Goal: Transaction & Acquisition: Purchase product/service

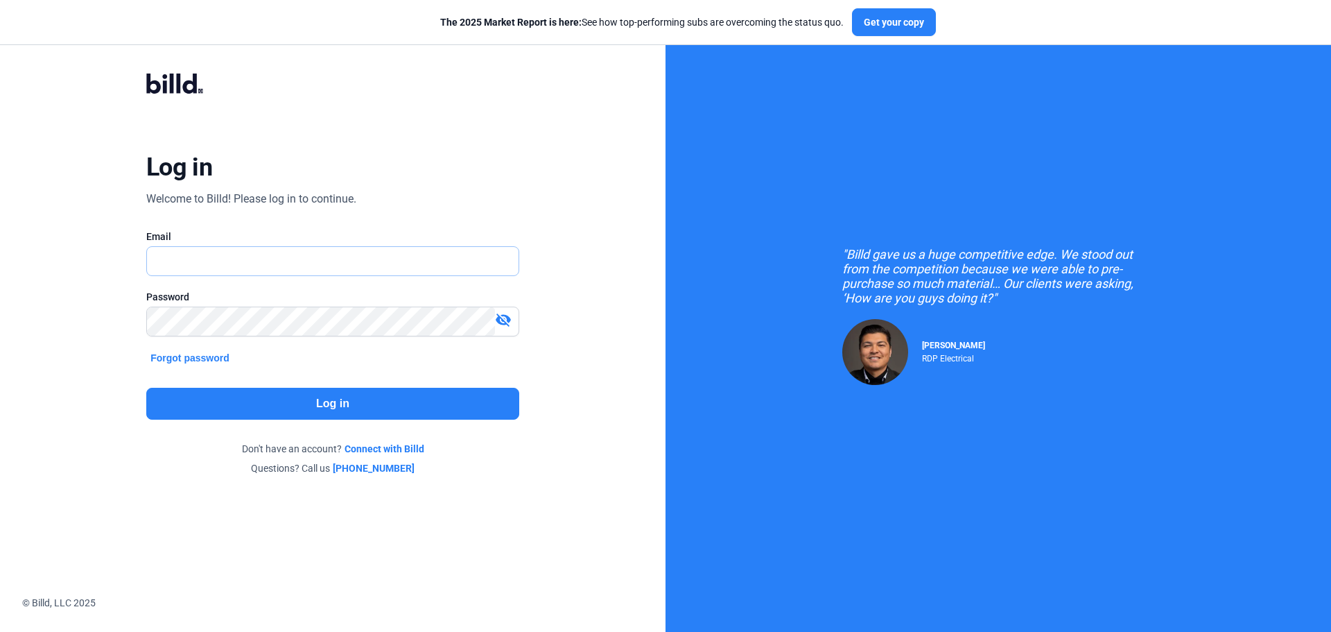
type input "[PERSON_NAME][EMAIL_ADDRESS][DOMAIN_NAME]"
click at [379, 411] on button "Log in" at bounding box center [332, 404] width 373 height 32
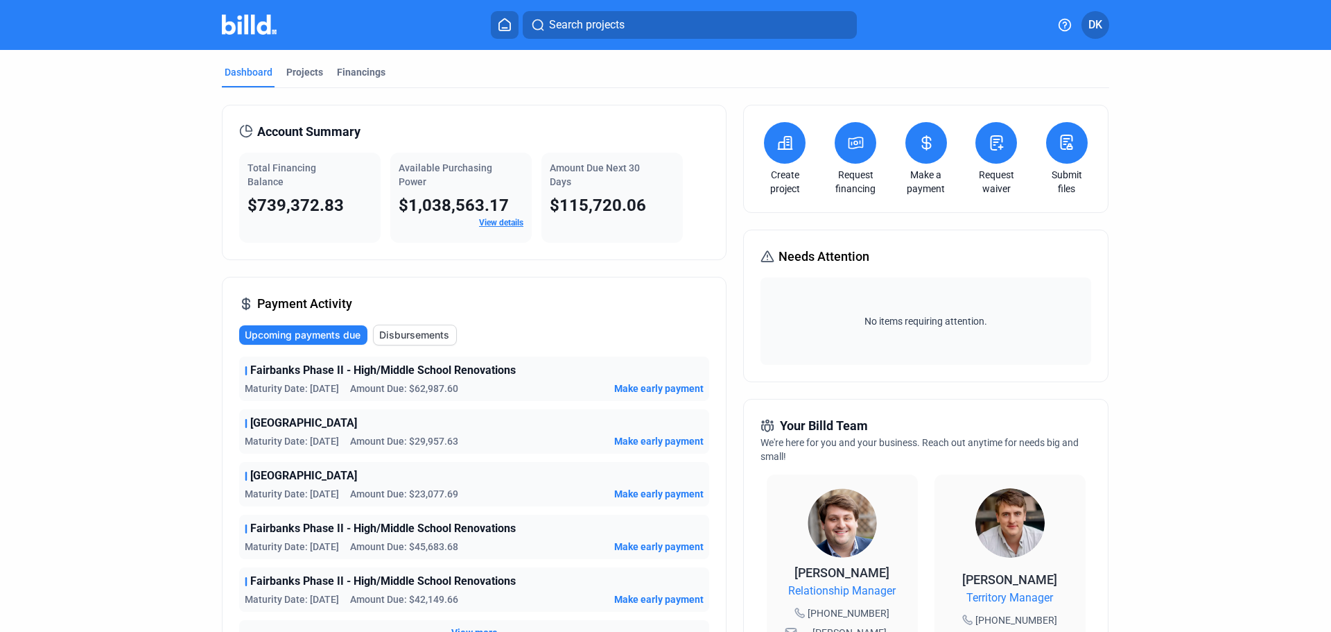
click at [664, 388] on span "Make early payment" at bounding box center [658, 388] width 89 height 14
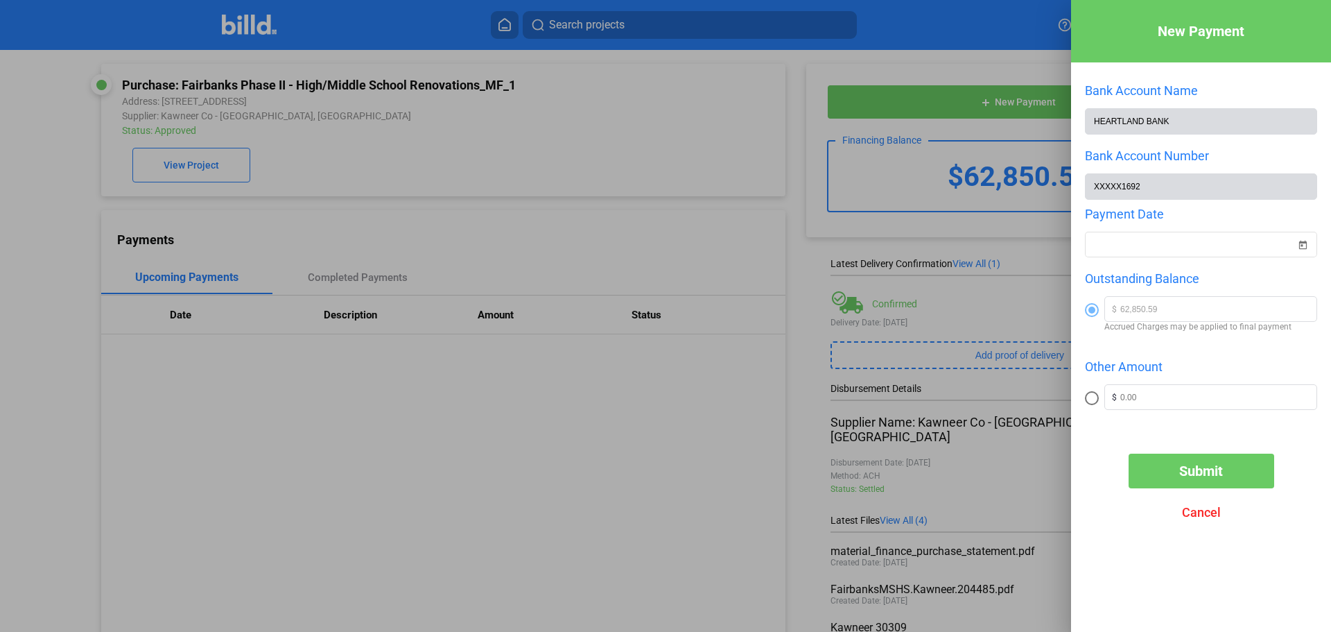
click at [1200, 478] on span "Submit" at bounding box center [1201, 470] width 44 height 17
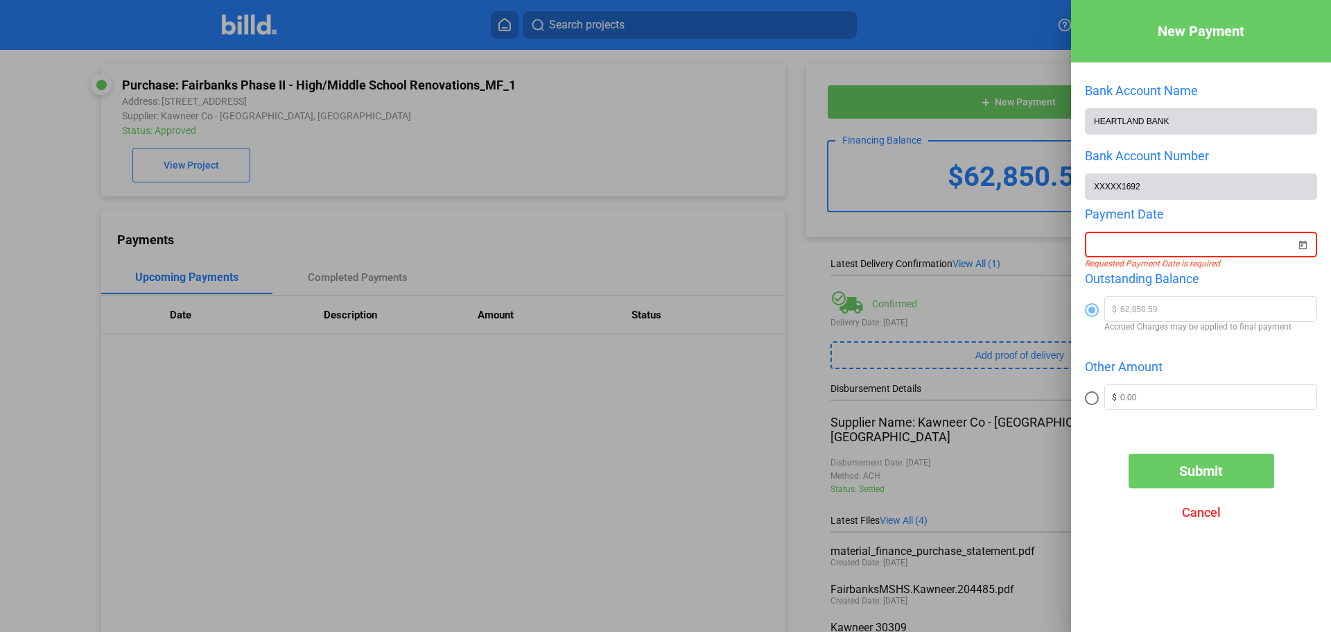
click at [1172, 262] on icon "Requested Payment Date is required." at bounding box center [1153, 264] width 137 height 10
click at [1303, 246] on span "Open calendar" at bounding box center [1302, 236] width 33 height 33
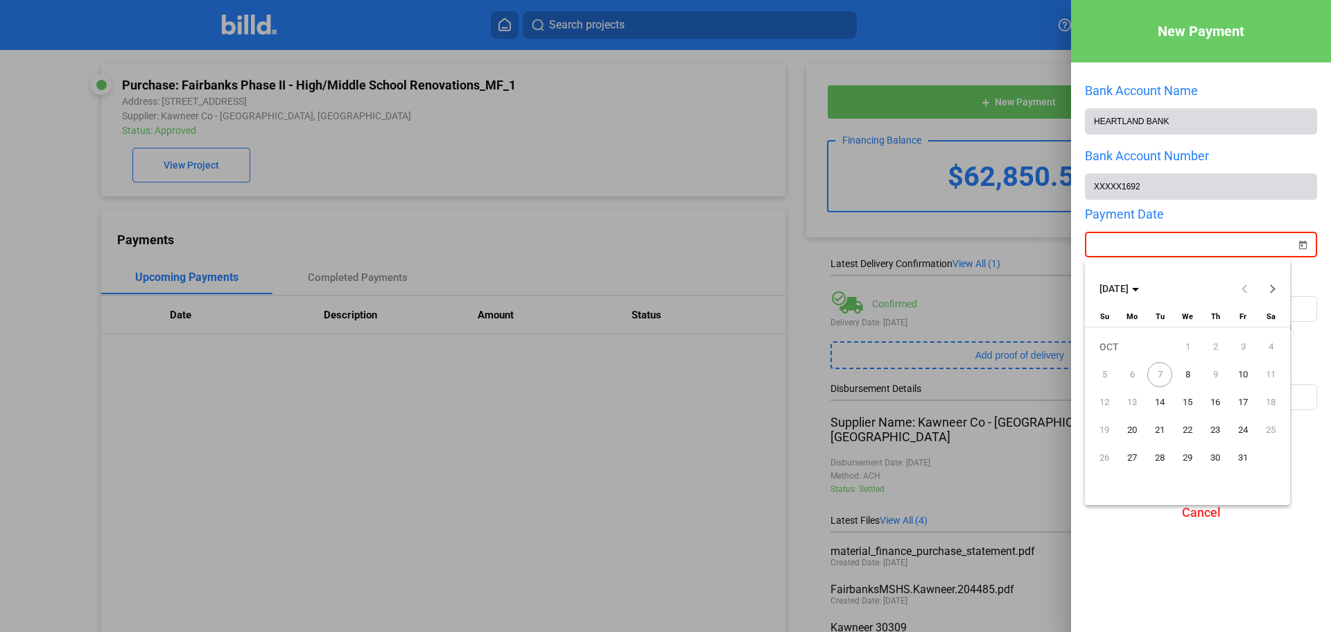
click at [1149, 374] on span "7" at bounding box center [1160, 374] width 25 height 25
click at [1161, 372] on span "7" at bounding box center [1160, 374] width 25 height 25
click at [1194, 378] on span "8" at bounding box center [1187, 374] width 25 height 25
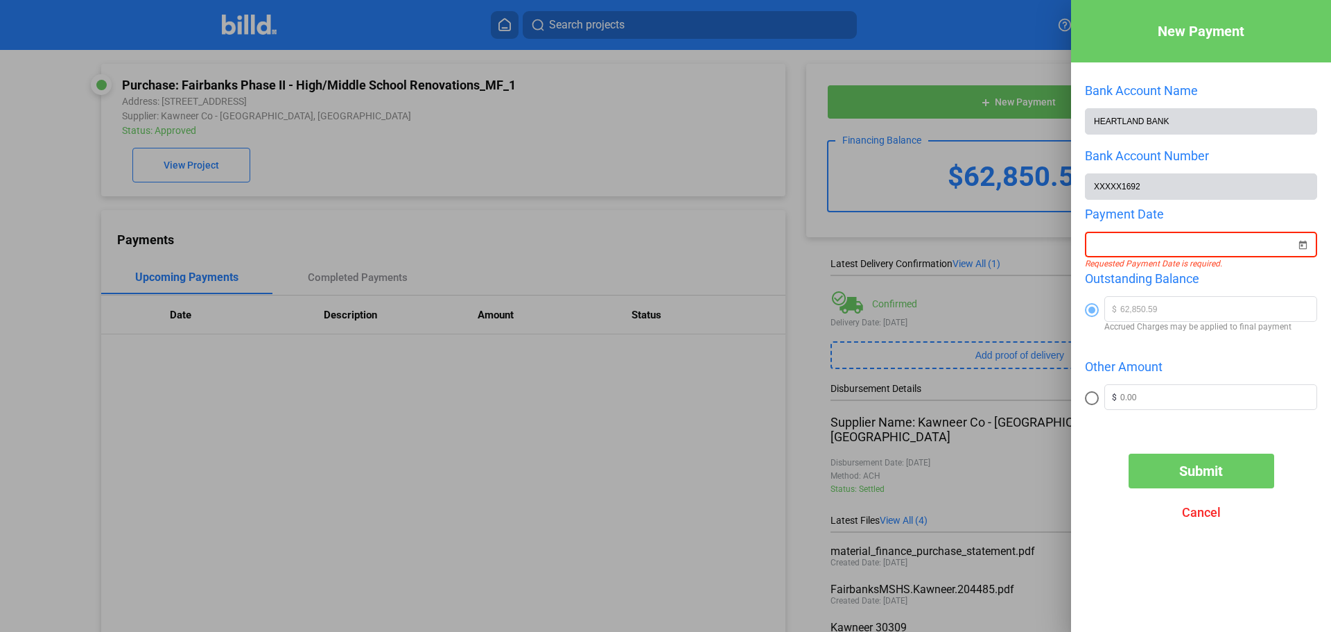
type input "[DATE]"
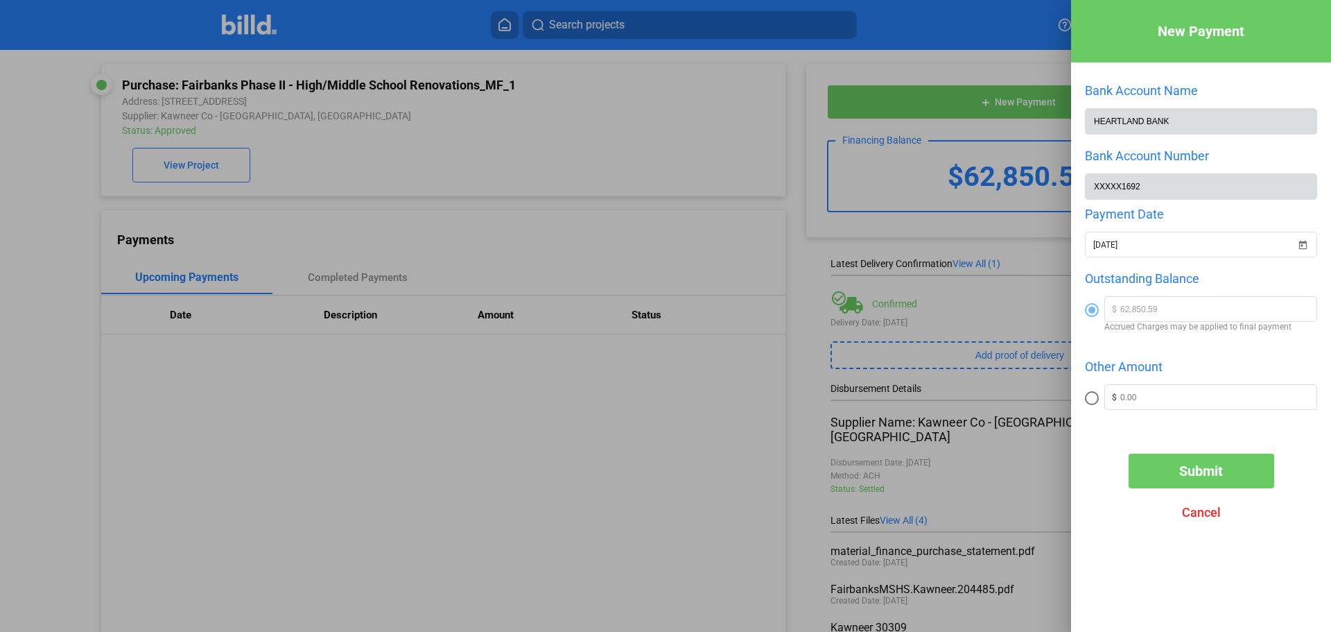
click at [1196, 476] on span "Submit" at bounding box center [1201, 470] width 44 height 17
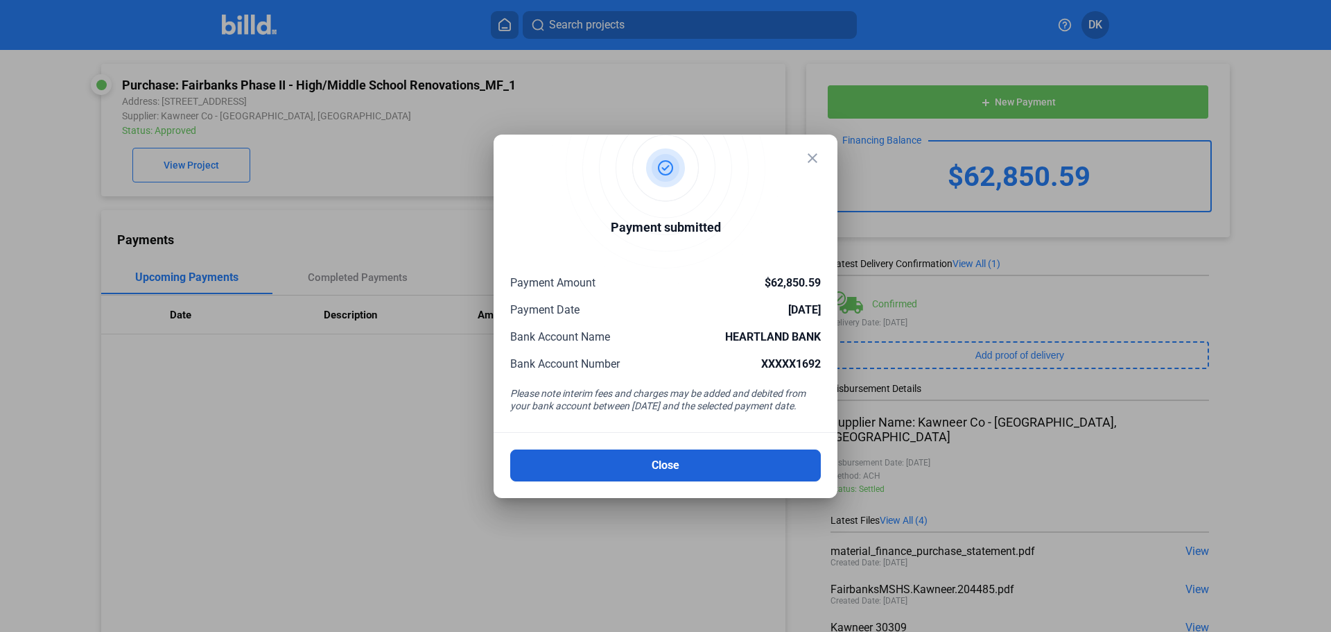
click at [669, 469] on button "Close" at bounding box center [665, 465] width 311 height 32
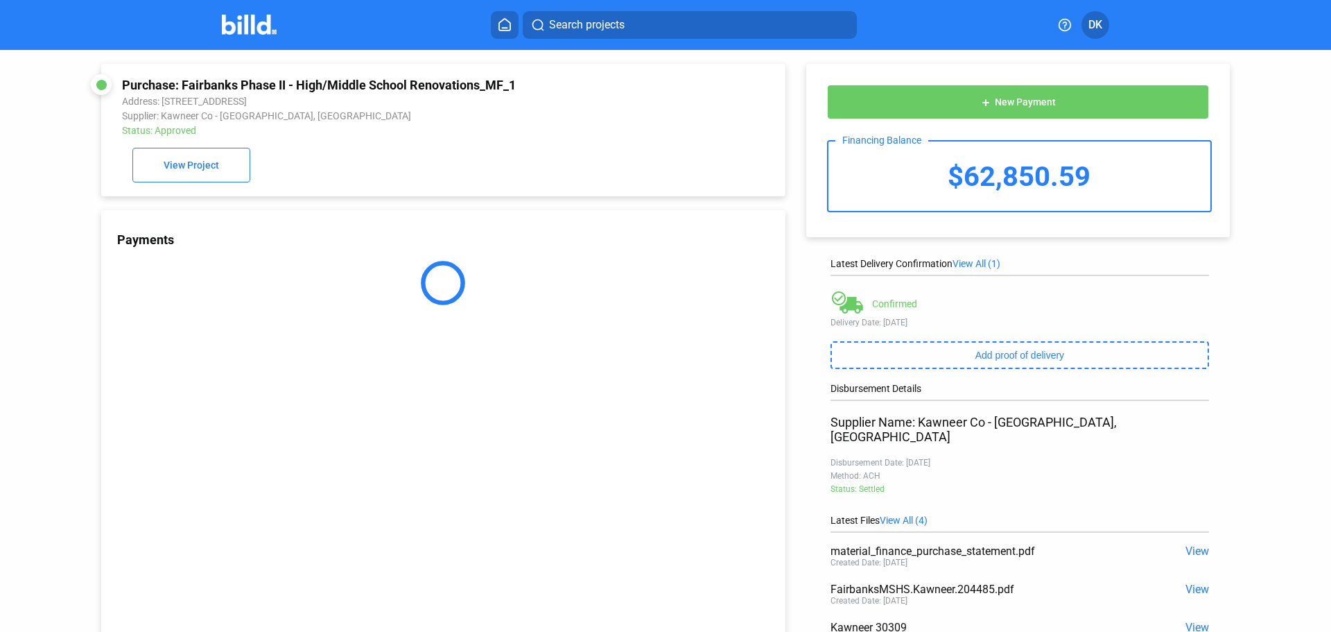
click at [250, 25] on img at bounding box center [249, 25] width 55 height 20
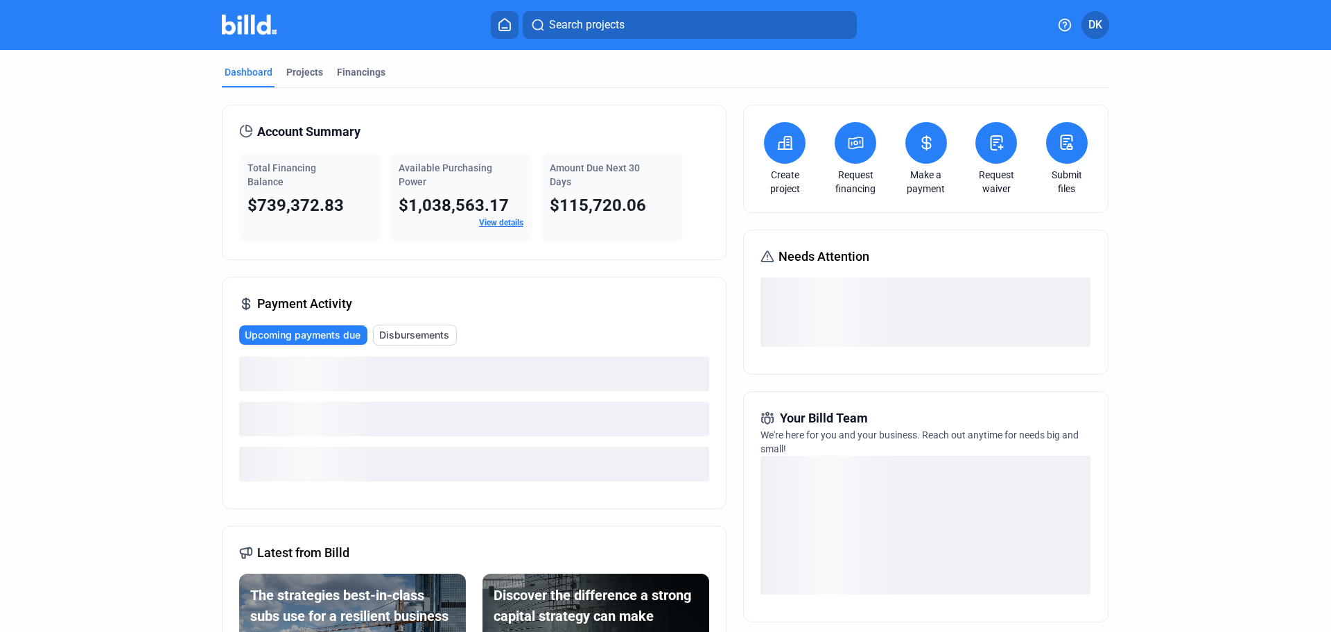
click at [270, 331] on span "Upcoming payments due" at bounding box center [303, 335] width 116 height 14
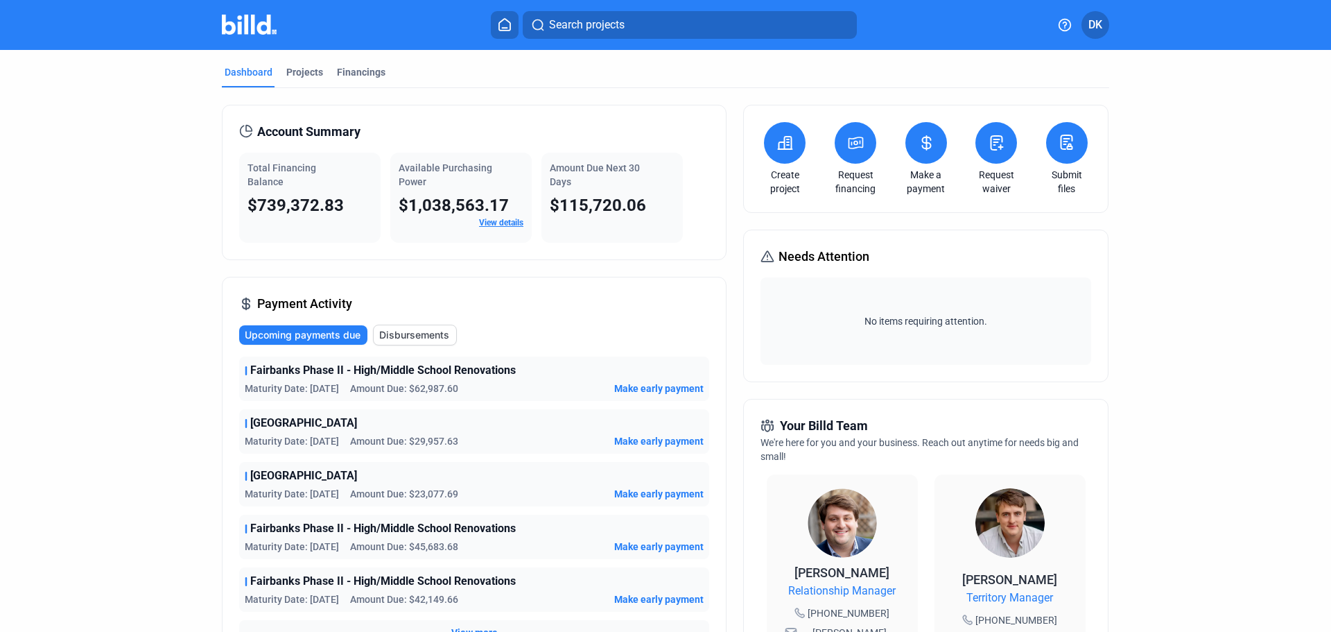
scroll to position [231, 0]
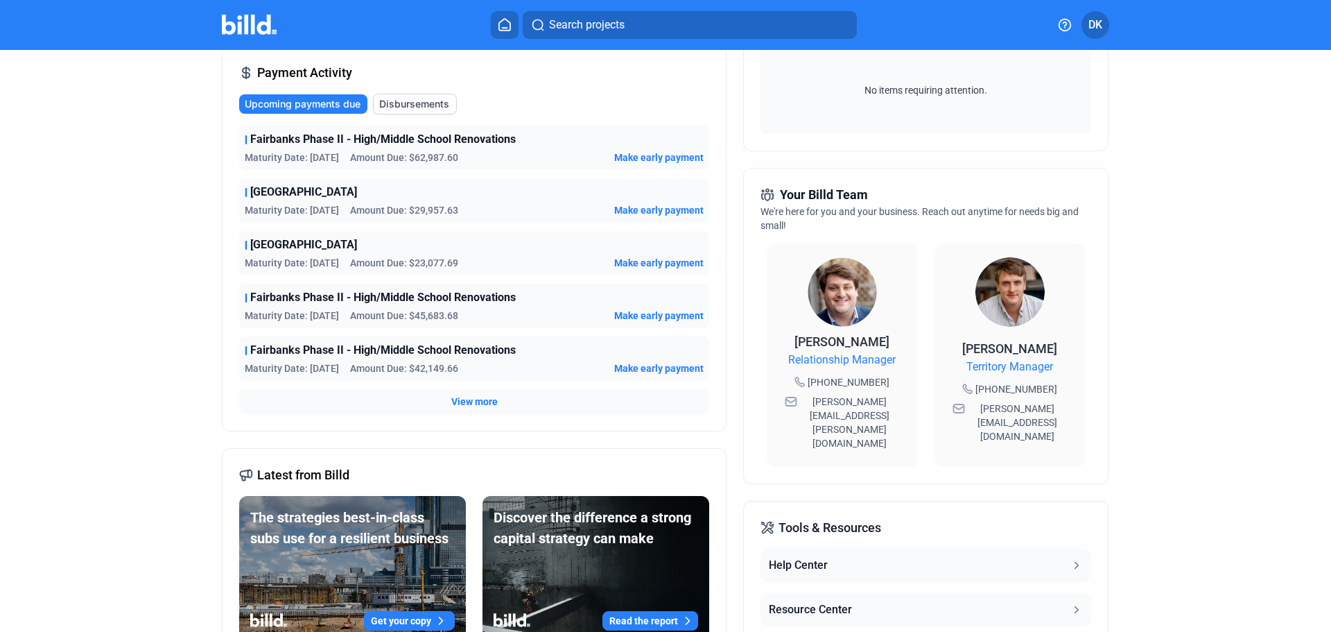
click at [657, 207] on span "Make early payment" at bounding box center [658, 210] width 89 height 14
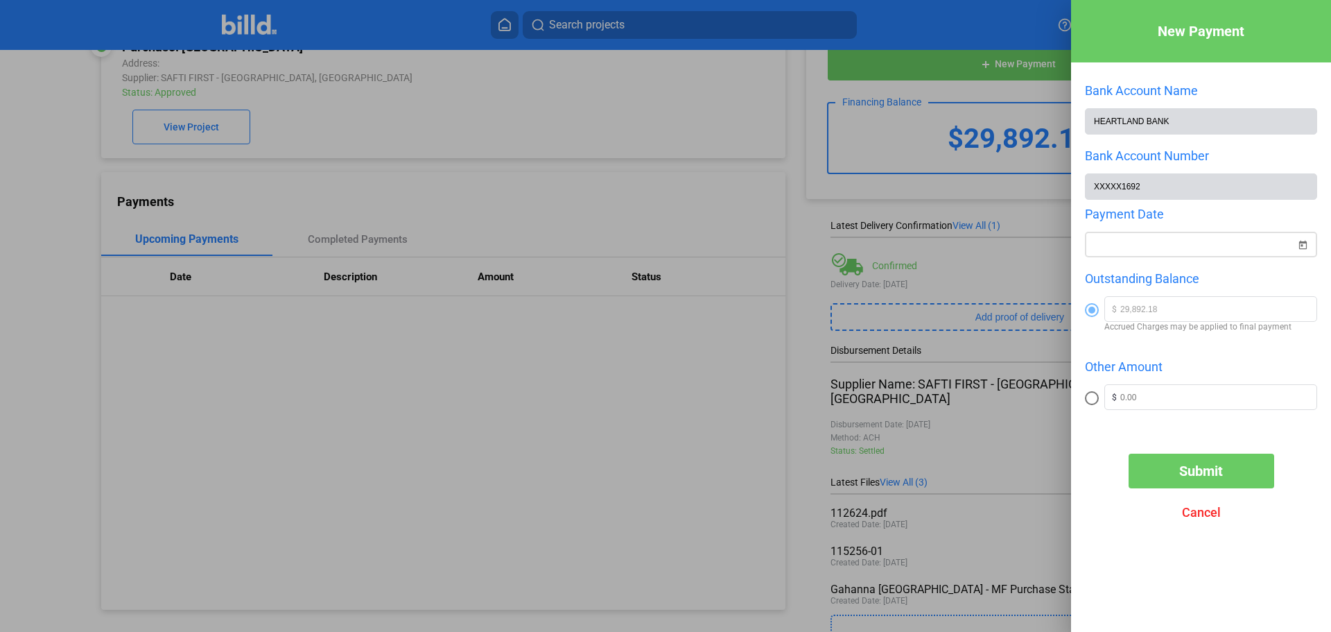
click at [1308, 244] on span "Open calendar" at bounding box center [1302, 236] width 33 height 33
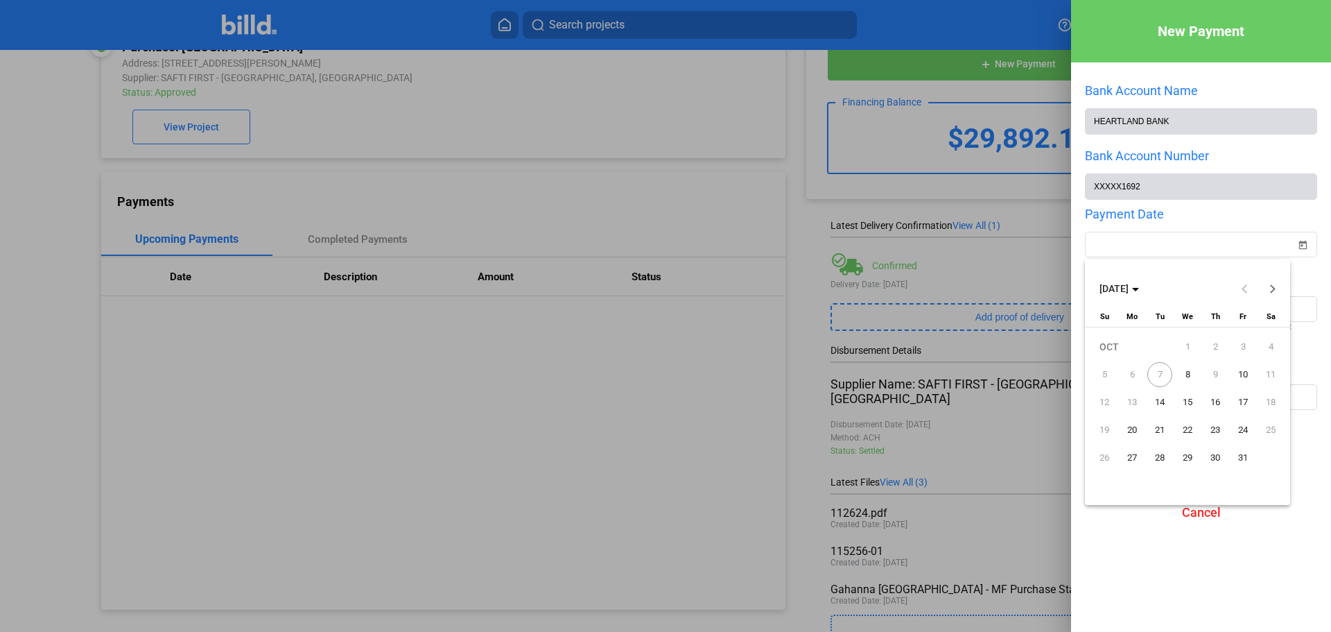
click at [1181, 376] on span "8" at bounding box center [1187, 374] width 25 height 25
type input "[DATE]"
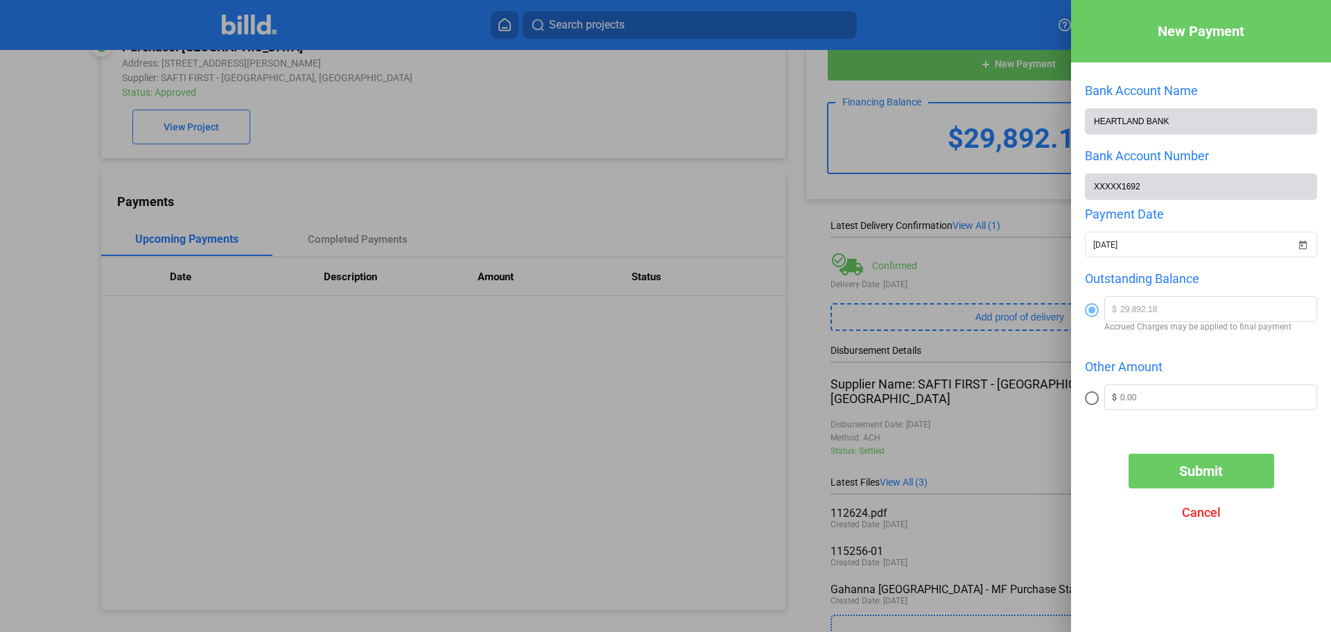
click at [1207, 483] on button "Submit" at bounding box center [1202, 470] width 146 height 35
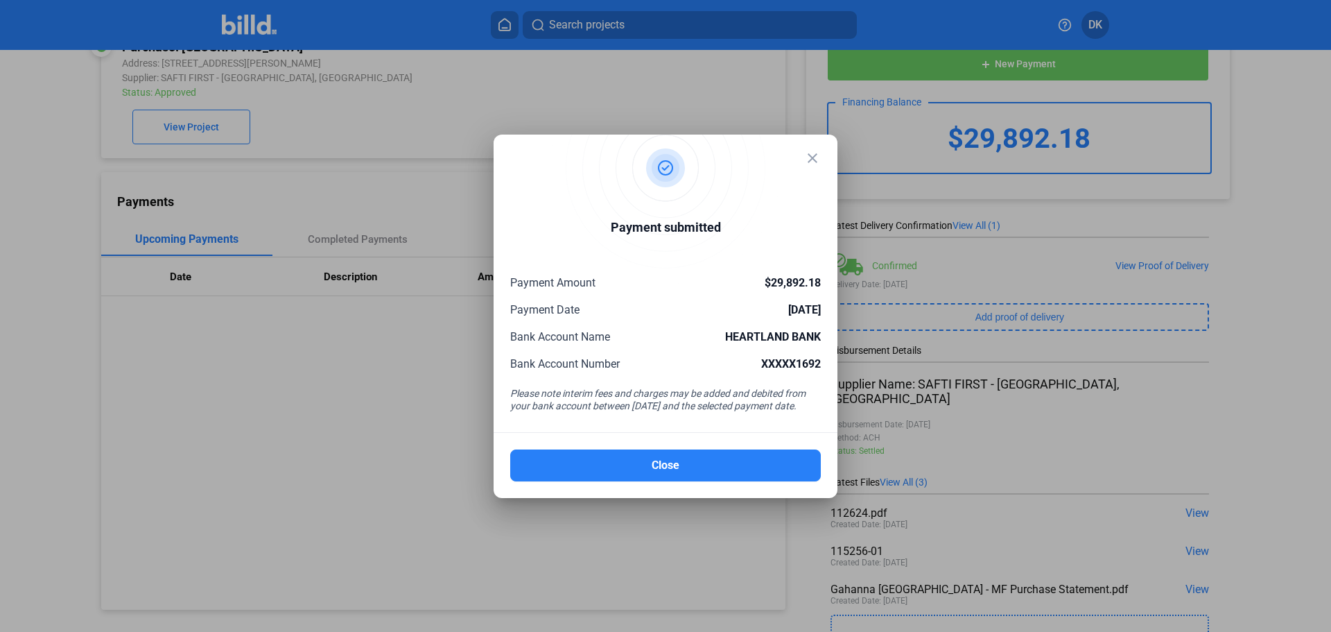
click at [814, 157] on mat-icon "close" at bounding box center [812, 158] width 17 height 17
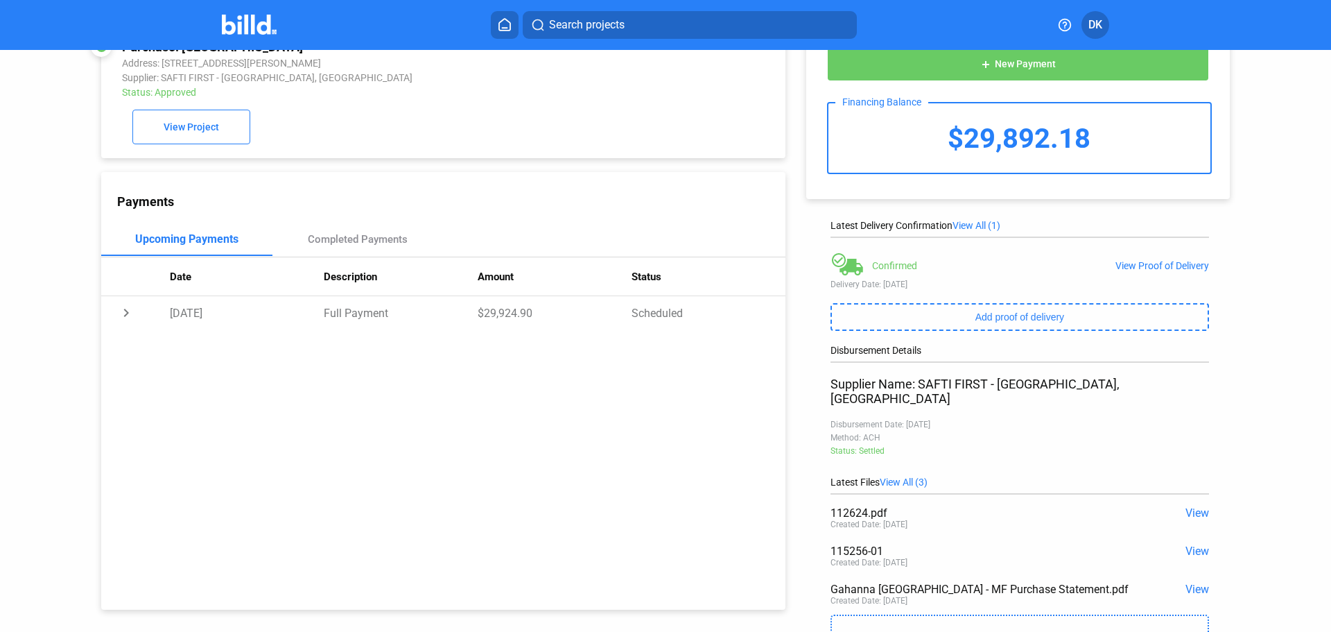
click at [236, 32] on img at bounding box center [249, 25] width 55 height 20
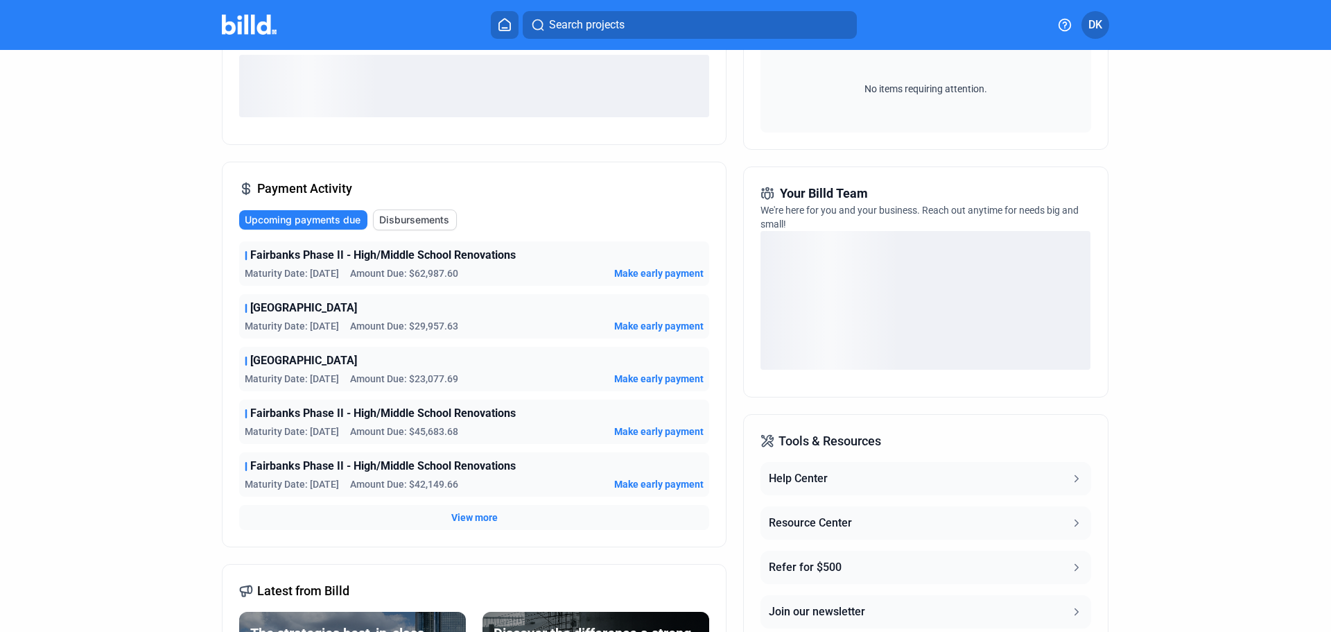
scroll to position [270, 0]
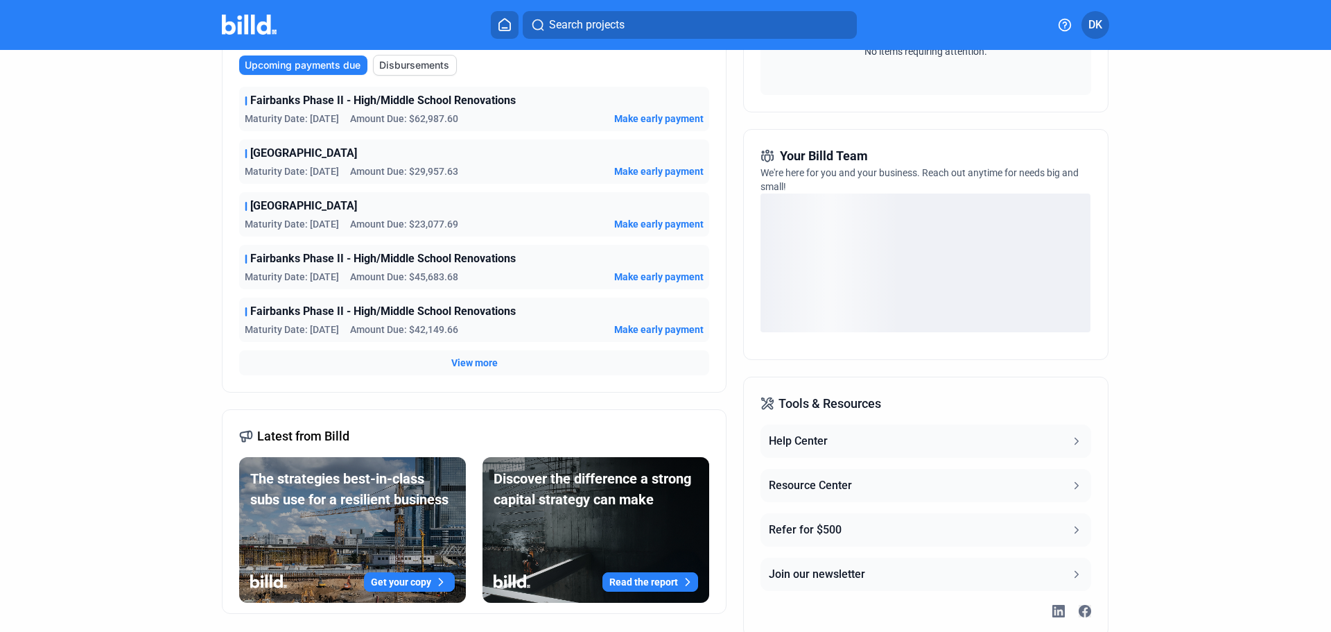
click at [670, 340] on div "Fairbanks Phase II - High/Middle School Renovations Maturity Date: [DATE] Amoun…" at bounding box center [474, 319] width 470 height 44
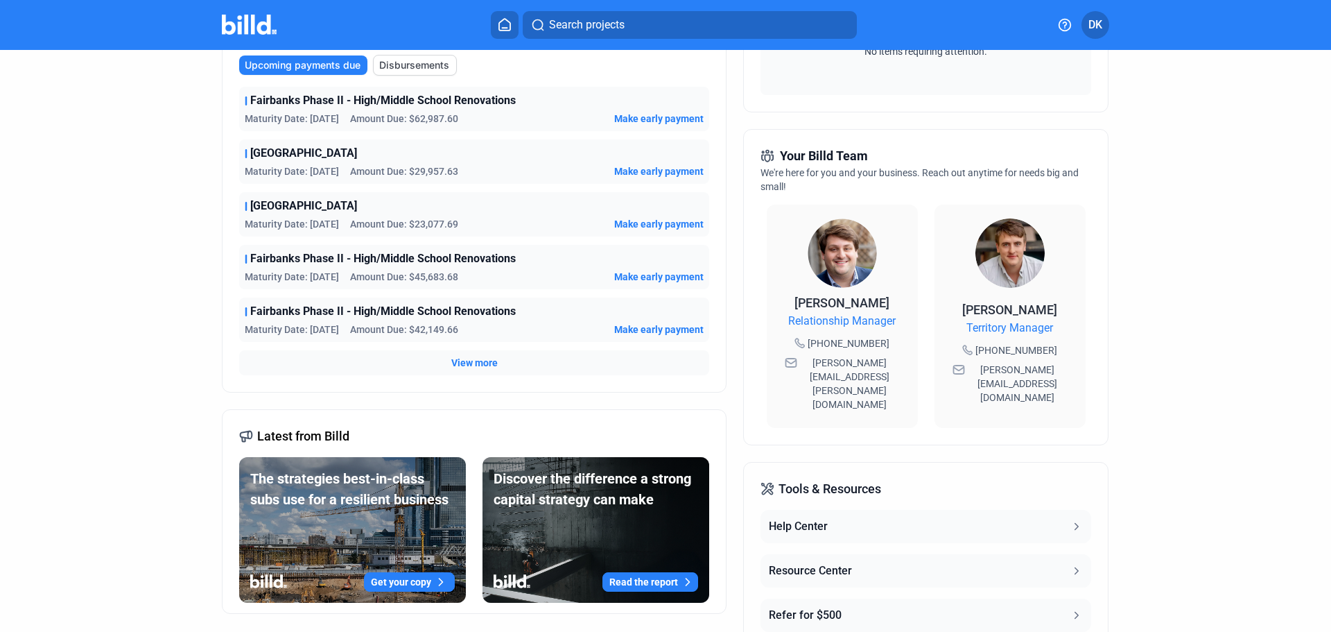
click at [651, 220] on span "Make early payment" at bounding box center [658, 224] width 89 height 14
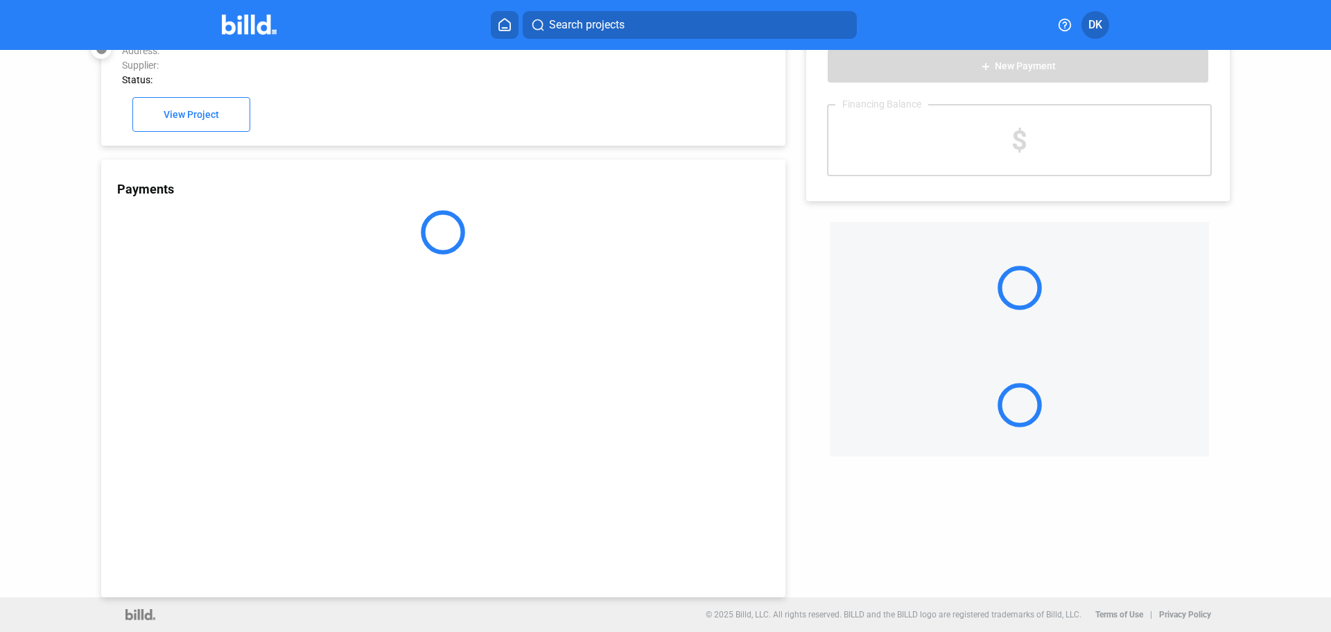
scroll to position [38, 0]
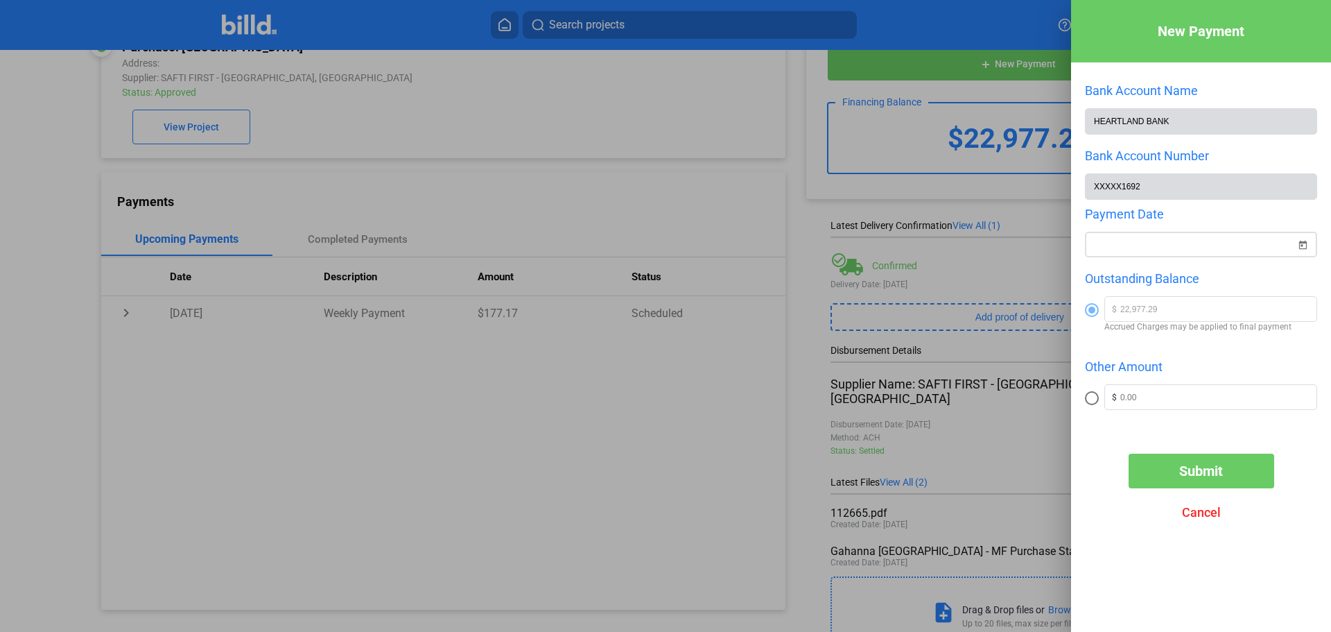
click at [1311, 244] on span "Open calendar" at bounding box center [1302, 236] width 33 height 33
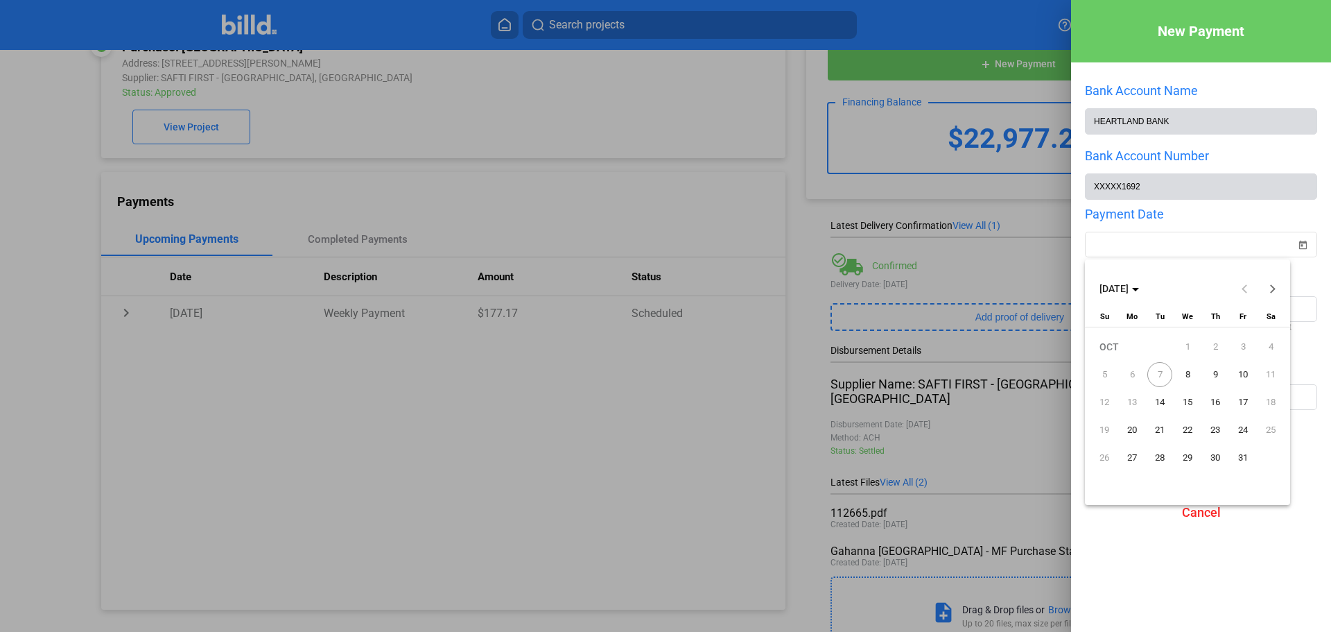
click at [1187, 373] on span "8" at bounding box center [1187, 374] width 25 height 25
type input "[DATE]"
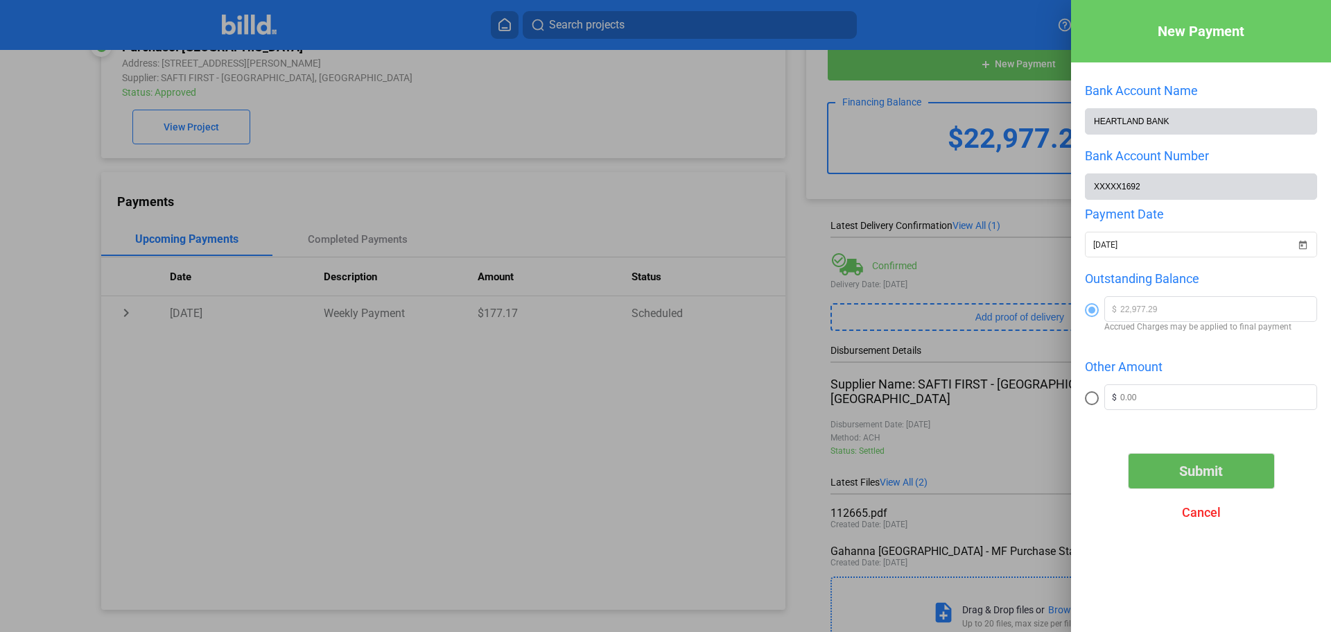
click at [1229, 478] on button "Submit" at bounding box center [1202, 470] width 146 height 35
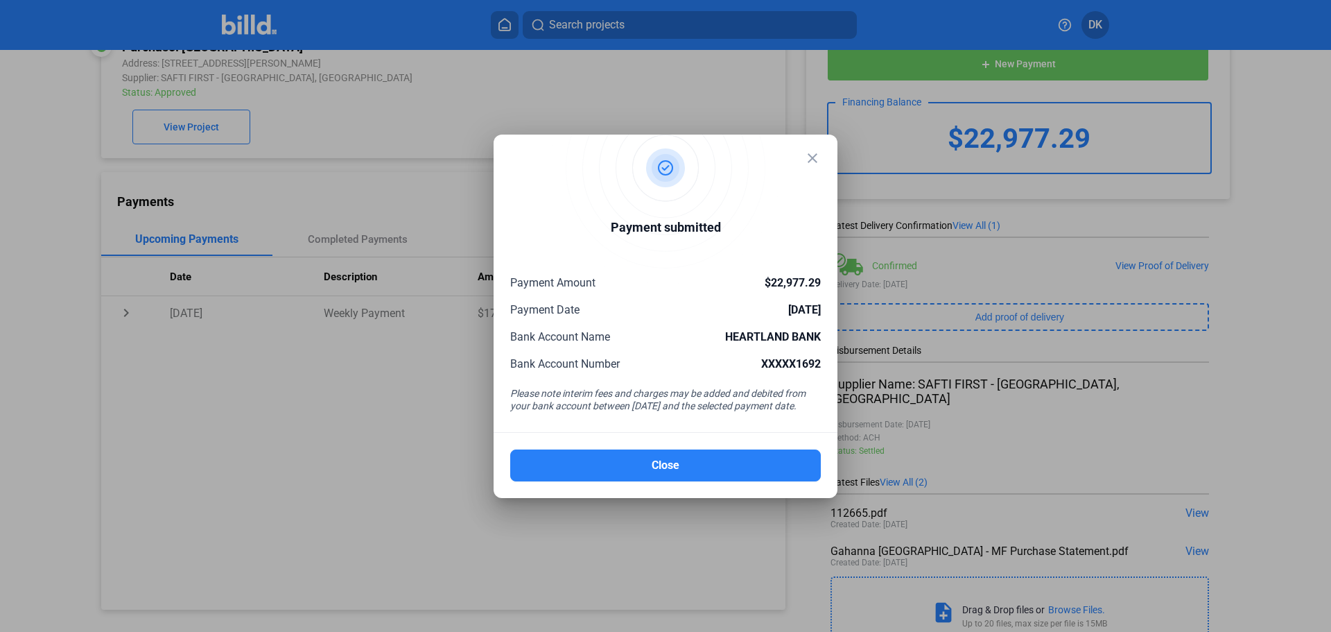
click at [815, 164] on mat-icon "close" at bounding box center [812, 158] width 17 height 17
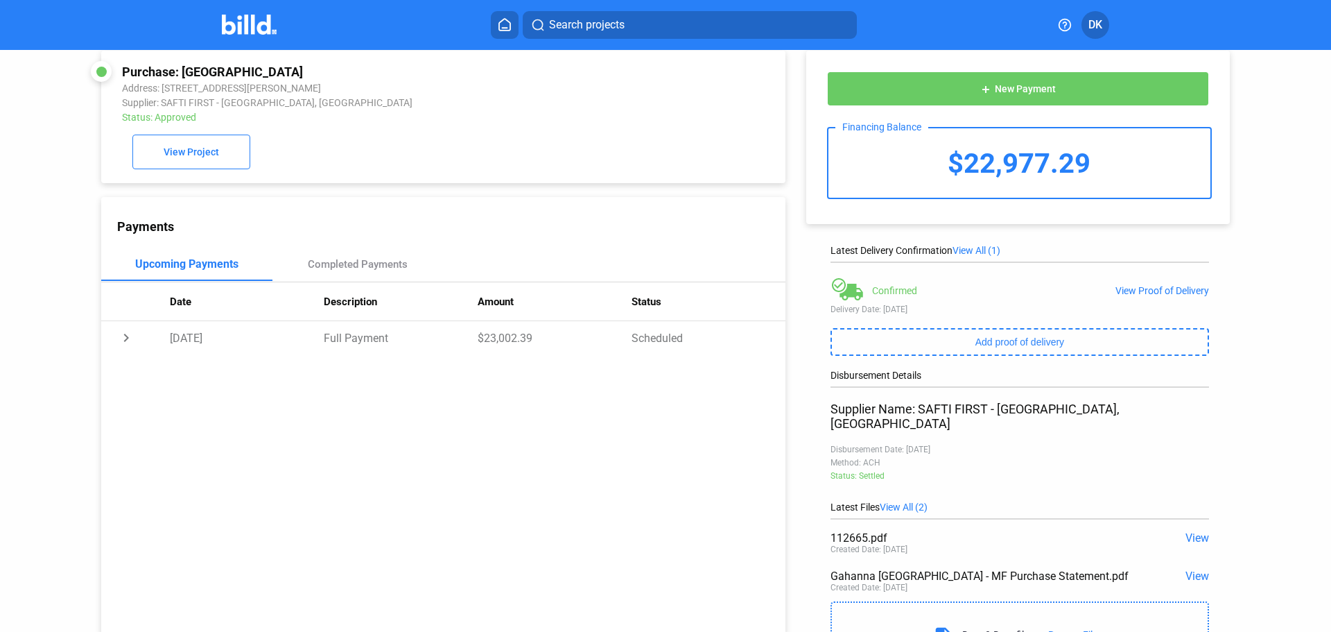
scroll to position [0, 0]
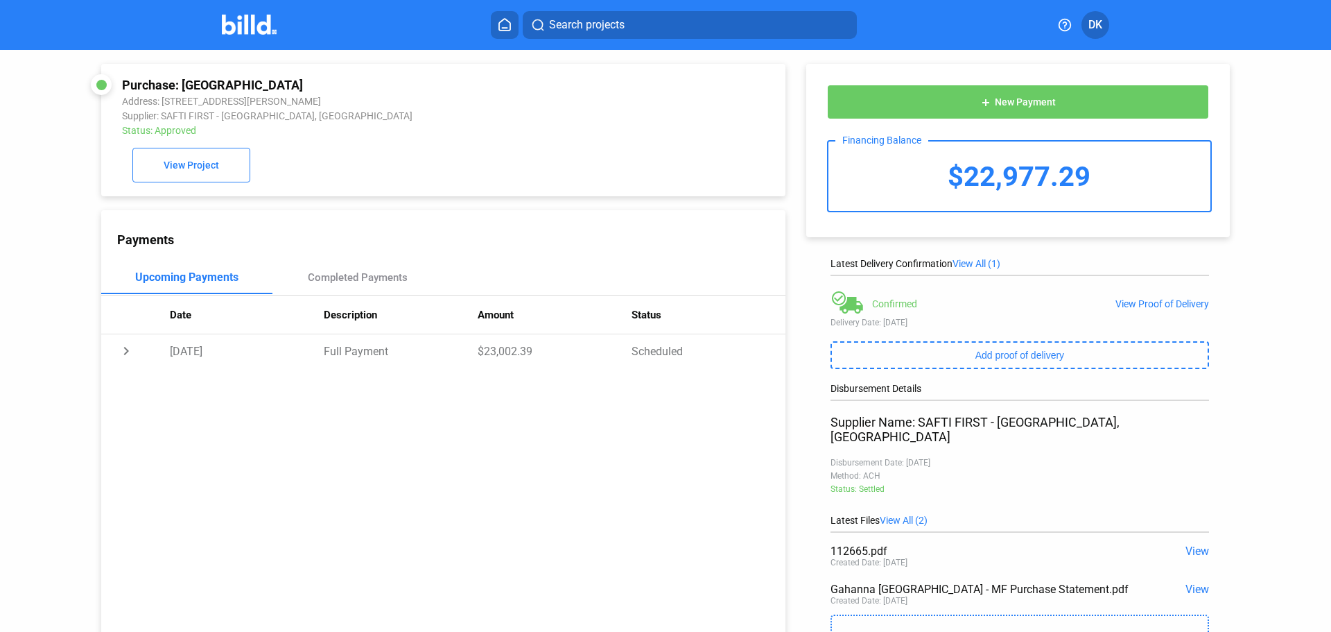
click at [241, 21] on img at bounding box center [249, 25] width 55 height 20
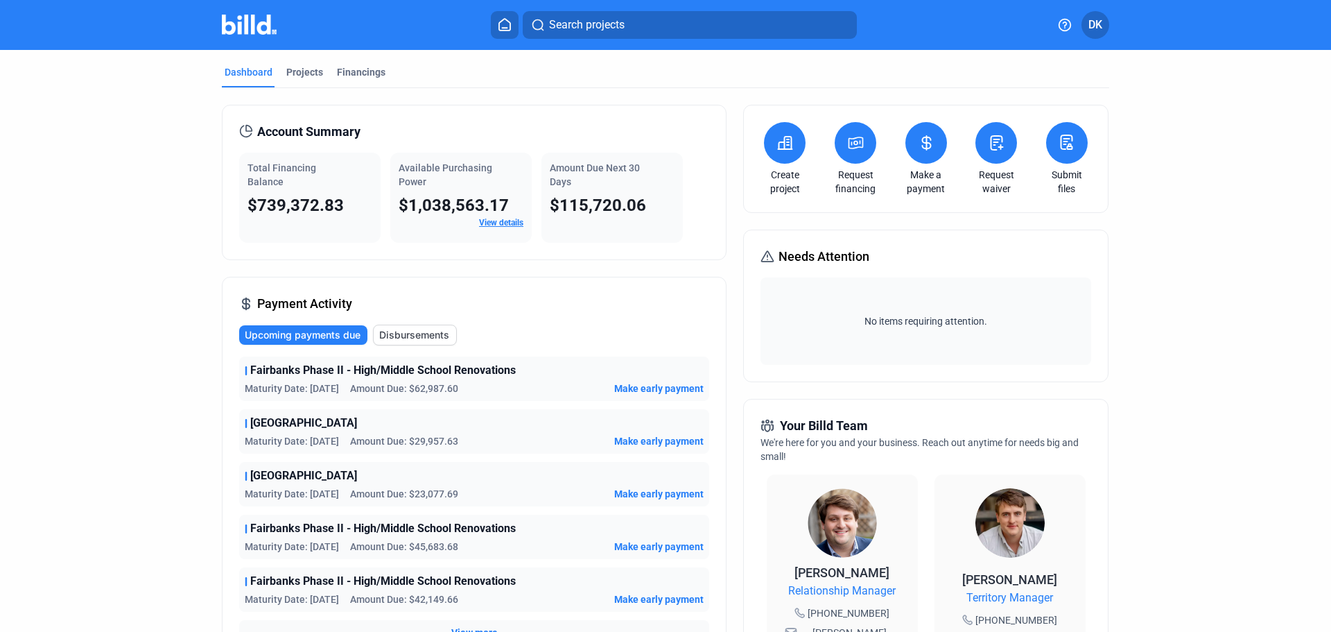
click at [499, 220] on link "View details" at bounding box center [501, 223] width 44 height 10
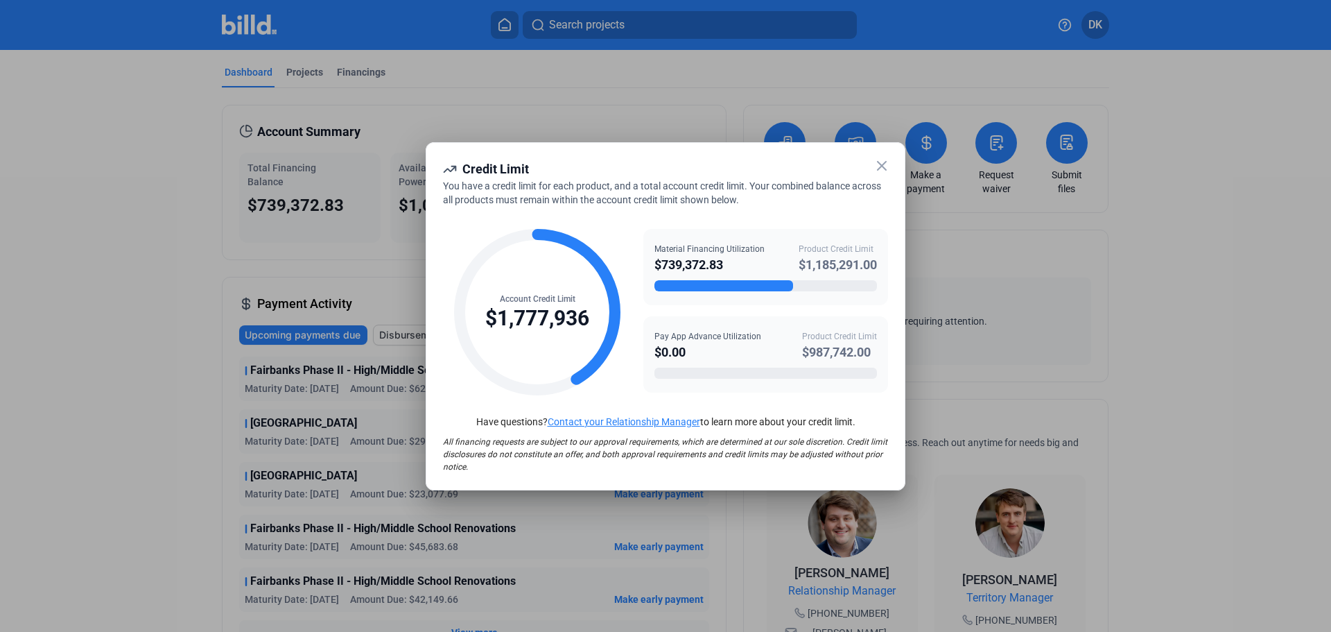
click at [883, 166] on icon at bounding box center [882, 166] width 8 height 8
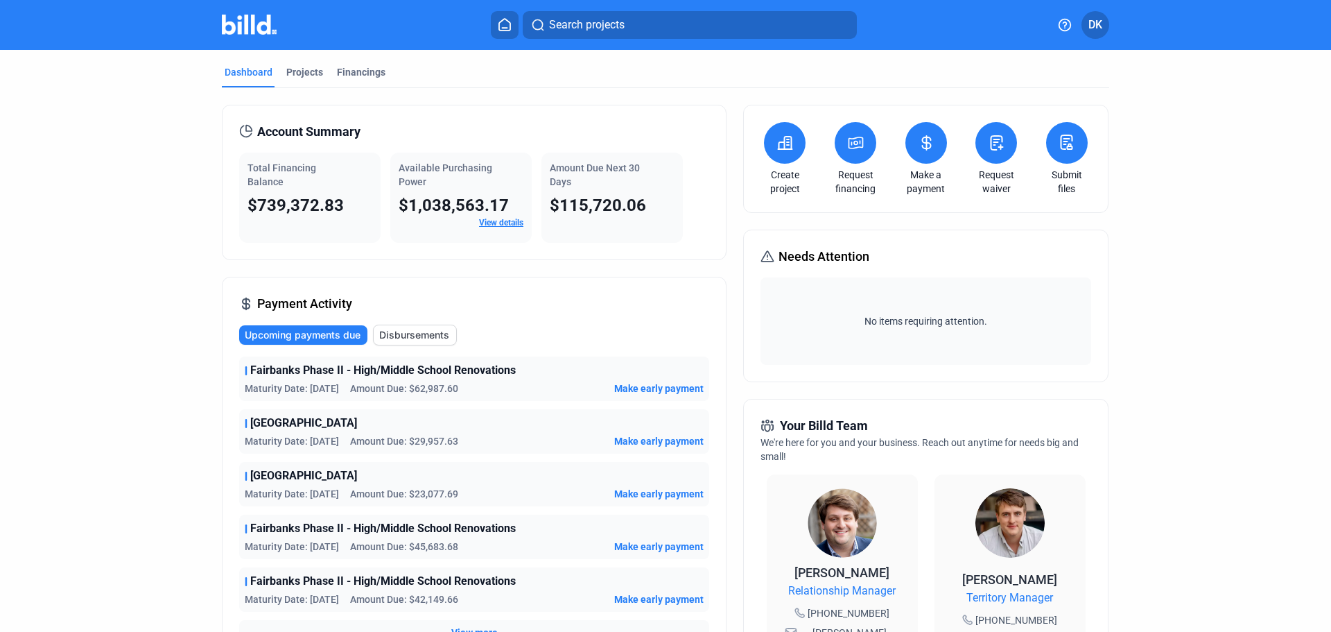
click at [112, 403] on dashboard "Dashboard Projects Financings Account Summary Total Financing Balance $739,372.…" at bounding box center [666, 529] width 1198 height 959
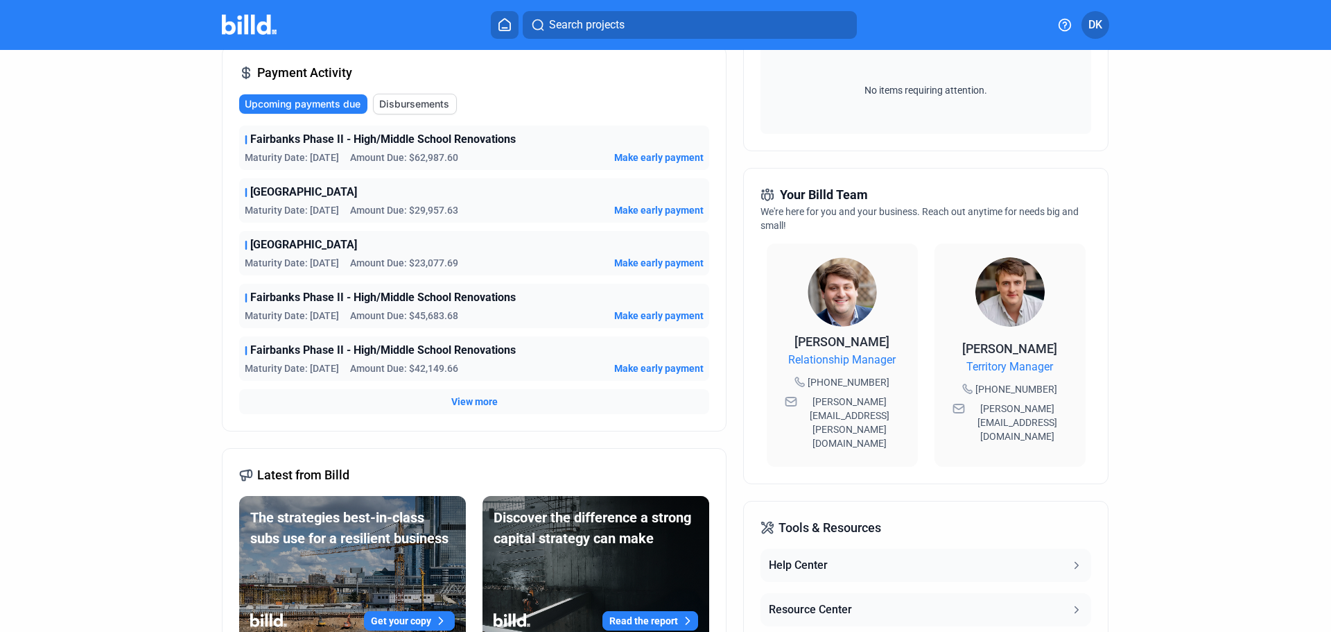
click at [856, 401] on span "[PERSON_NAME][EMAIL_ADDRESS][PERSON_NAME][DOMAIN_NAME]" at bounding box center [850, 422] width 100 height 55
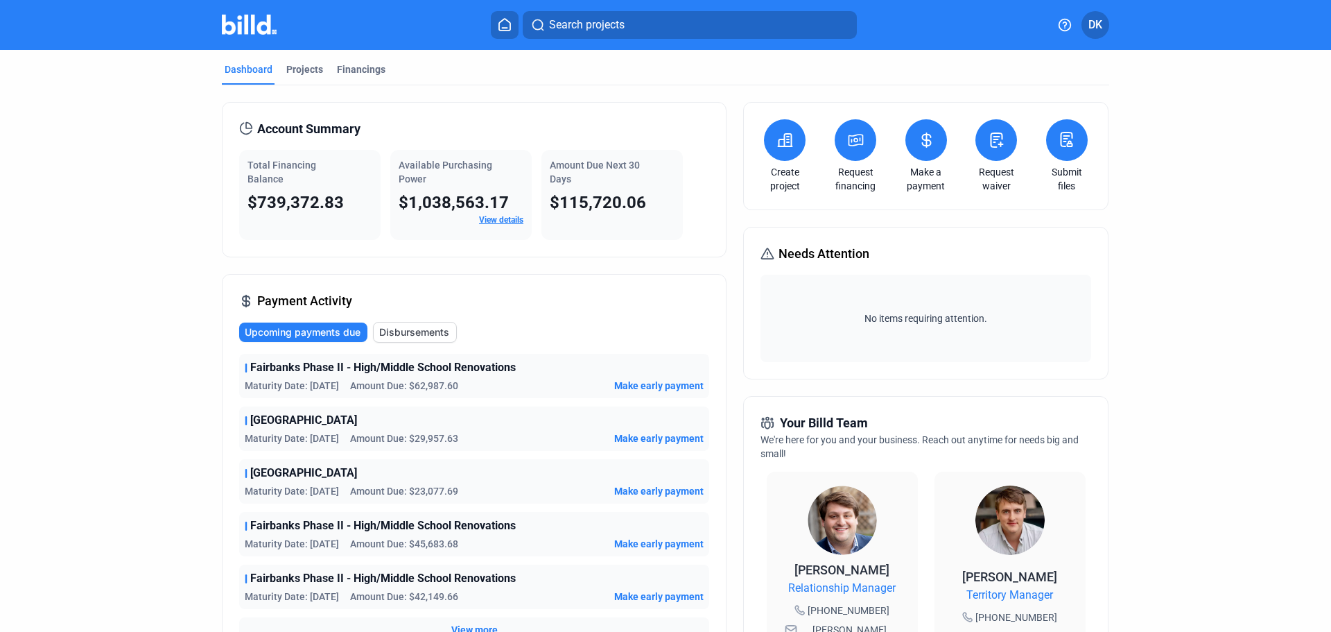
scroll to position [0, 0]
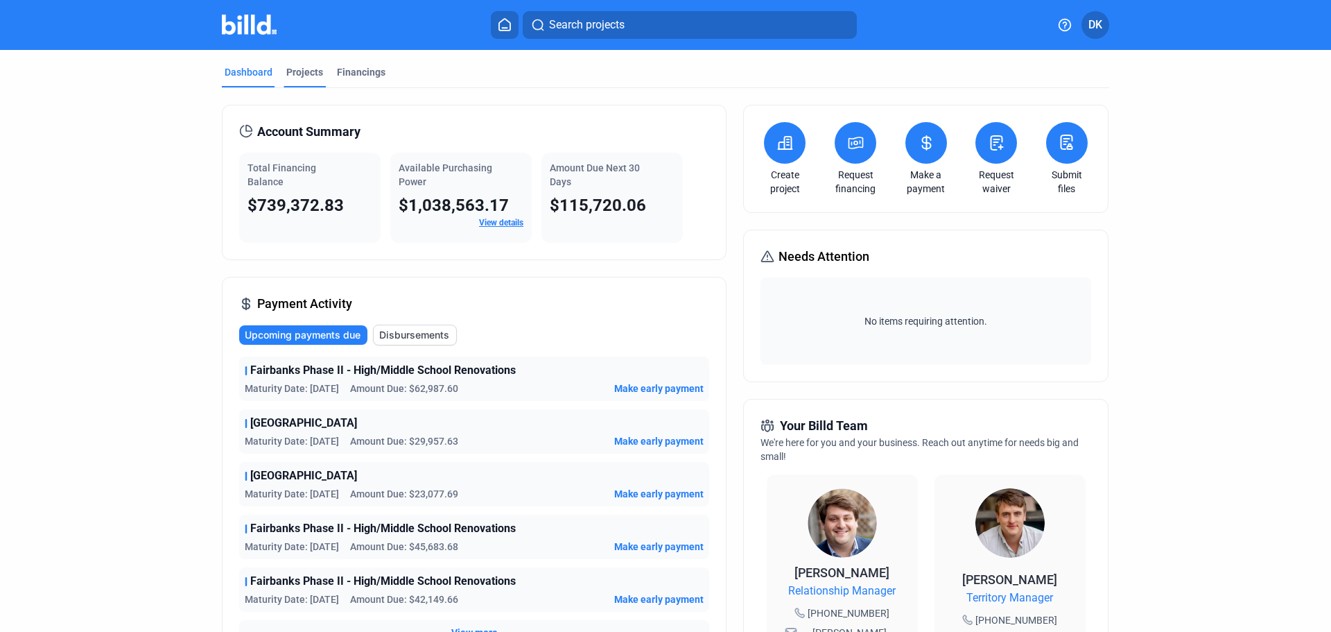
click at [299, 77] on div "Projects" at bounding box center [304, 72] width 37 height 14
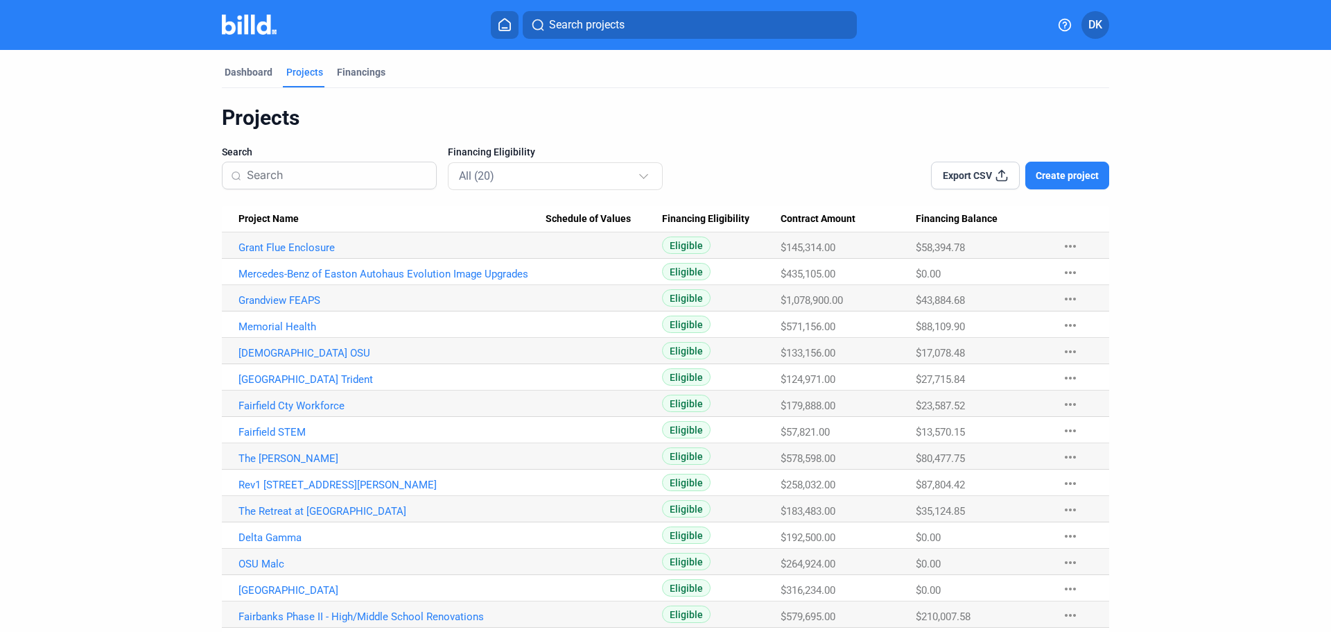
click at [255, 216] on span "Project Name" at bounding box center [269, 219] width 60 height 12
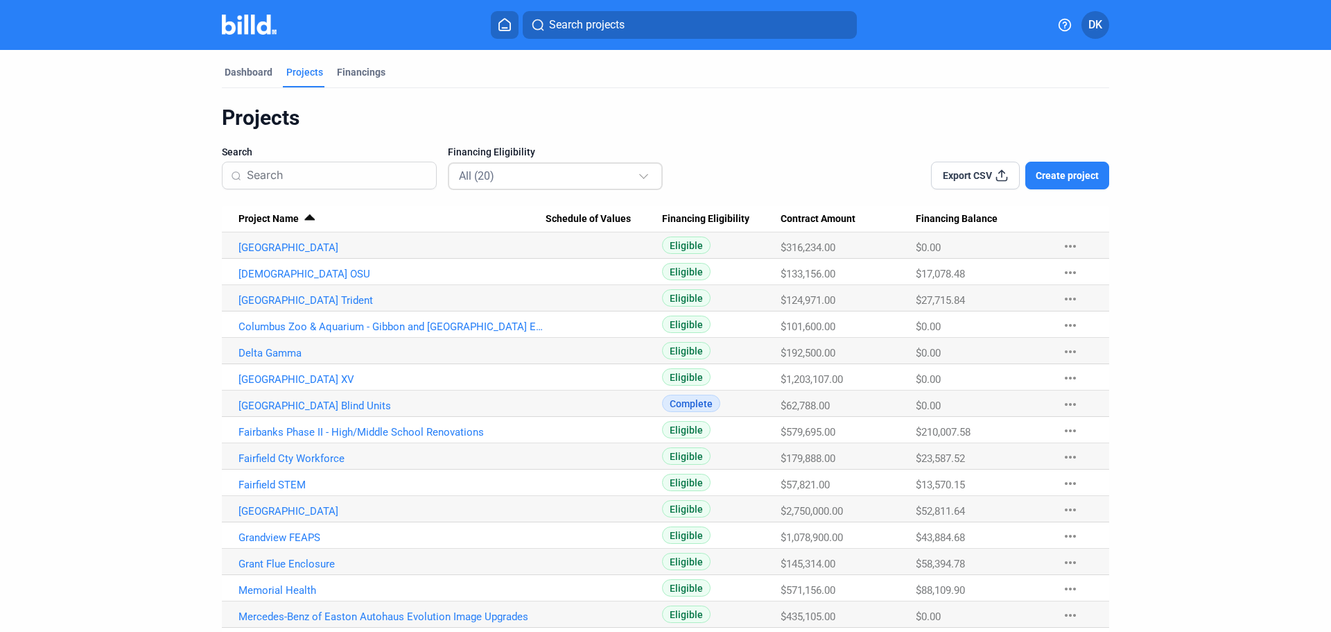
click at [612, 174] on div "All (20)" at bounding box center [548, 175] width 179 height 18
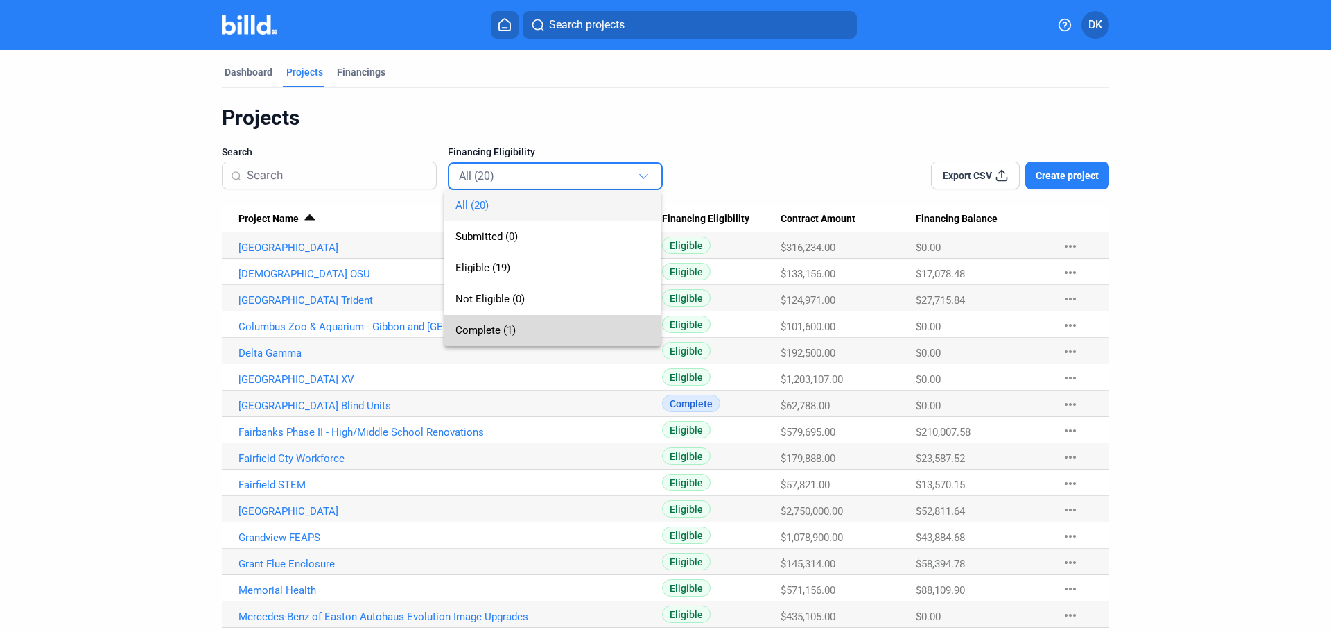
click at [487, 331] on span "Complete (1)" at bounding box center [486, 330] width 60 height 12
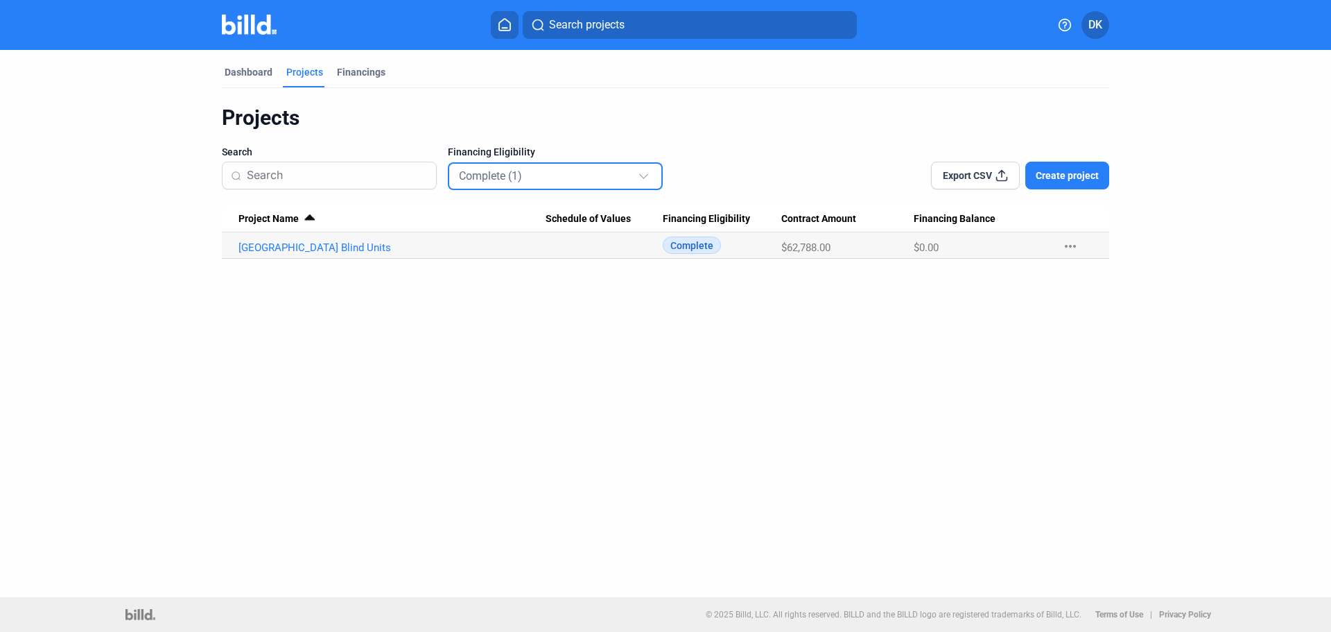
click at [512, 175] on mat-select-trigger "Complete (1)" at bounding box center [490, 175] width 63 height 13
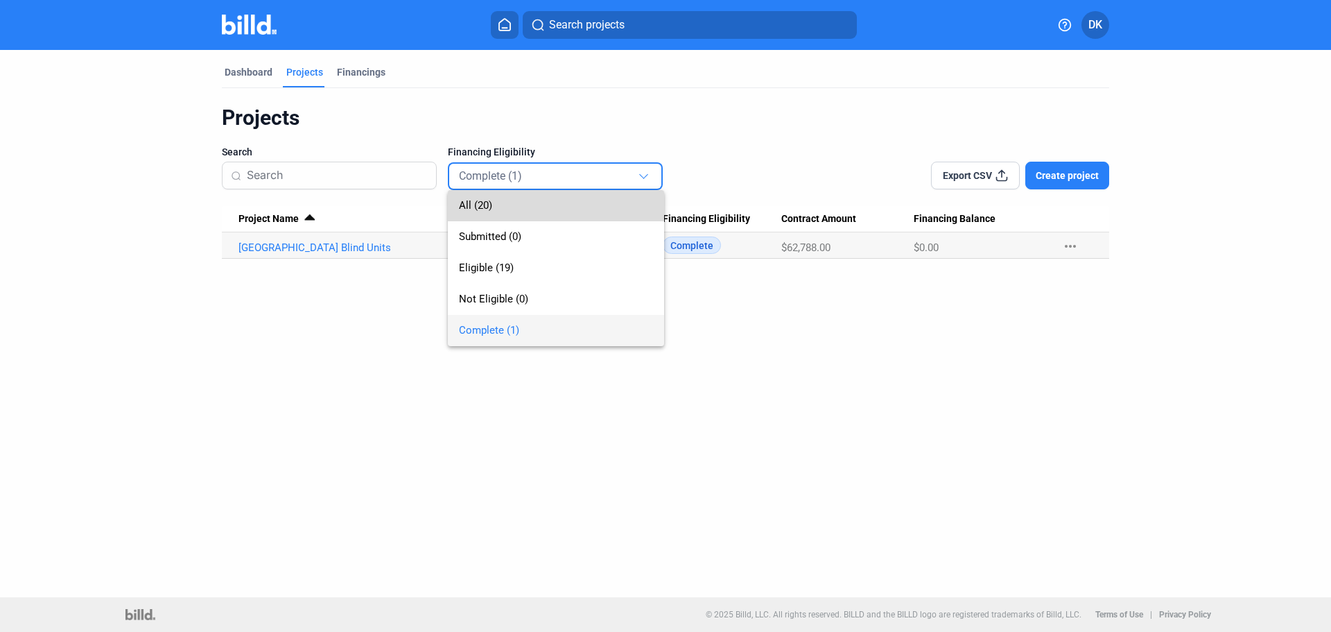
click at [462, 202] on span "All (20)" at bounding box center [475, 205] width 33 height 12
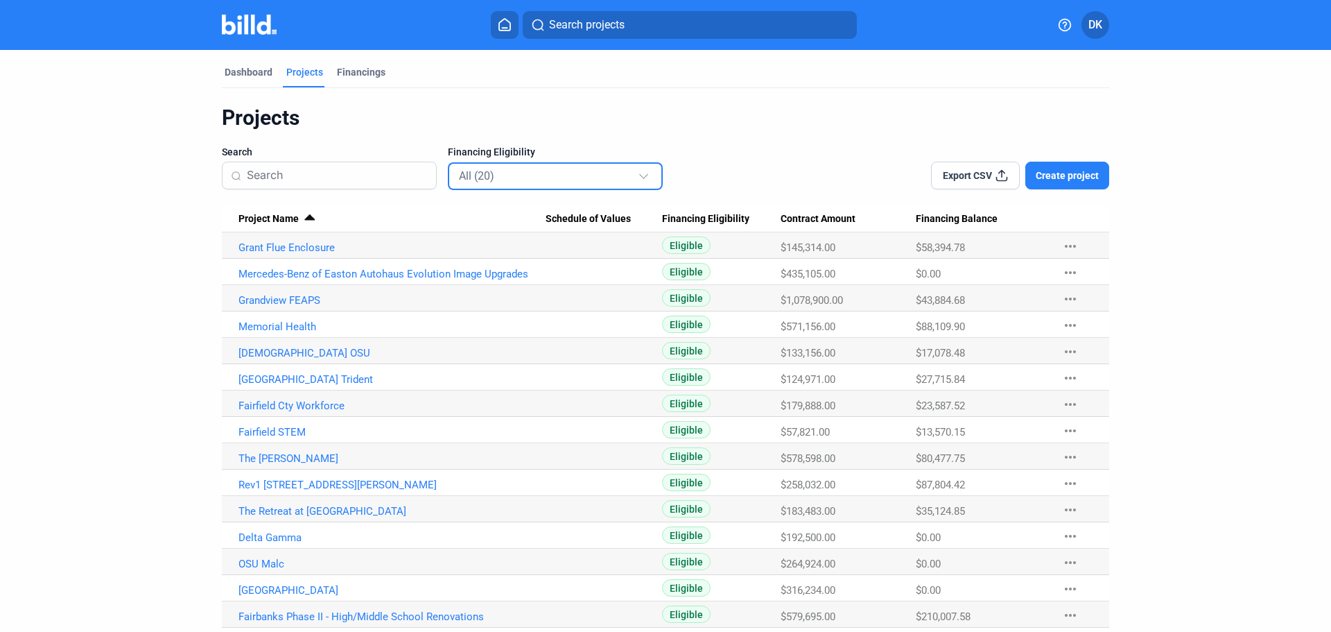
scroll to position [162, 0]
